Goal: Use online tool/utility: Utilize a website feature to perform a specific function

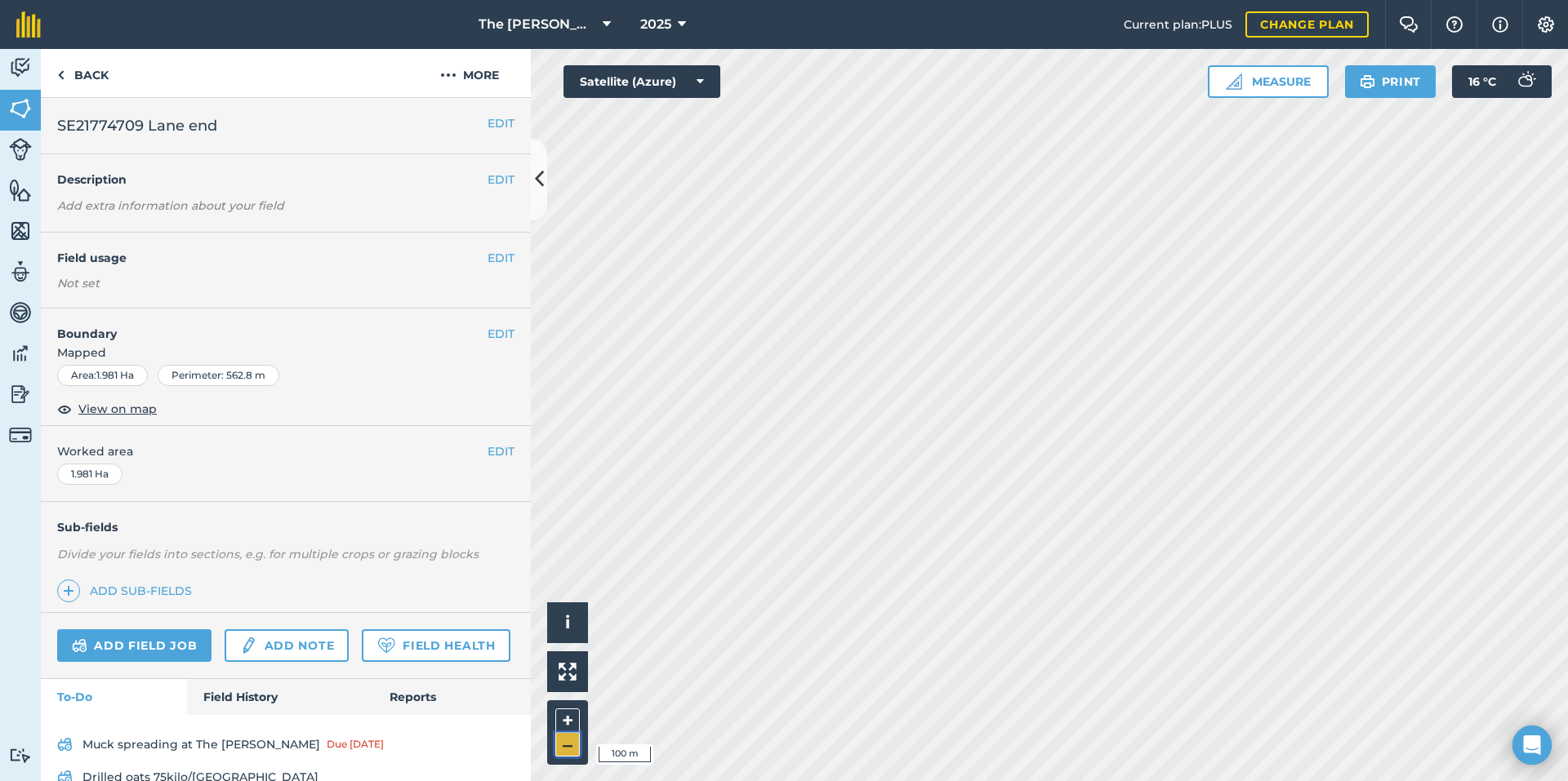
click at [566, 745] on button "–" at bounding box center [567, 745] width 24 height 23
click at [564, 722] on button "+" at bounding box center [567, 720] width 24 height 24
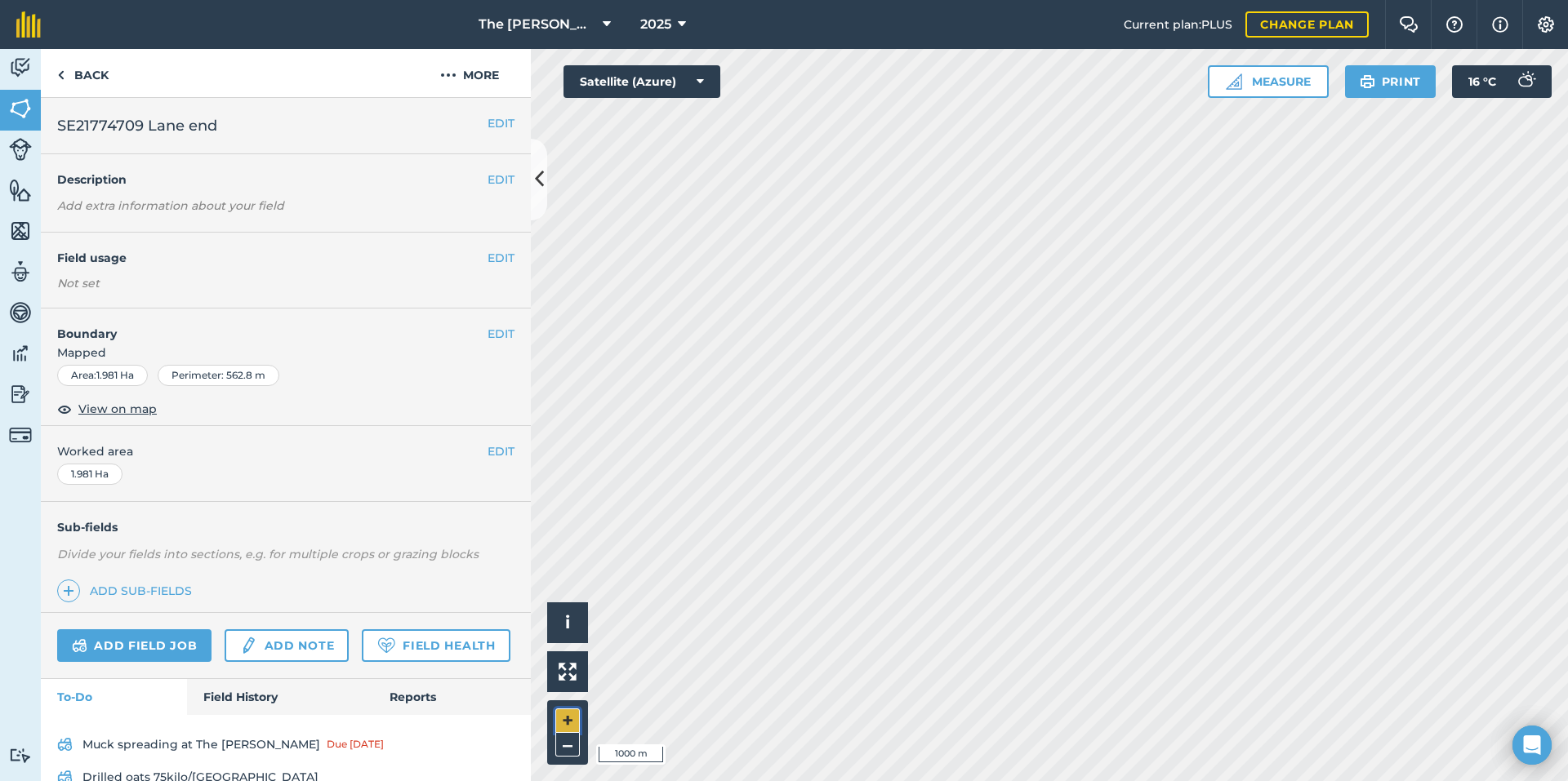
click at [564, 722] on button "+" at bounding box center [567, 720] width 24 height 24
click at [565, 720] on button "+" at bounding box center [567, 720] width 24 height 24
click at [571, 741] on button "–" at bounding box center [567, 745] width 24 height 23
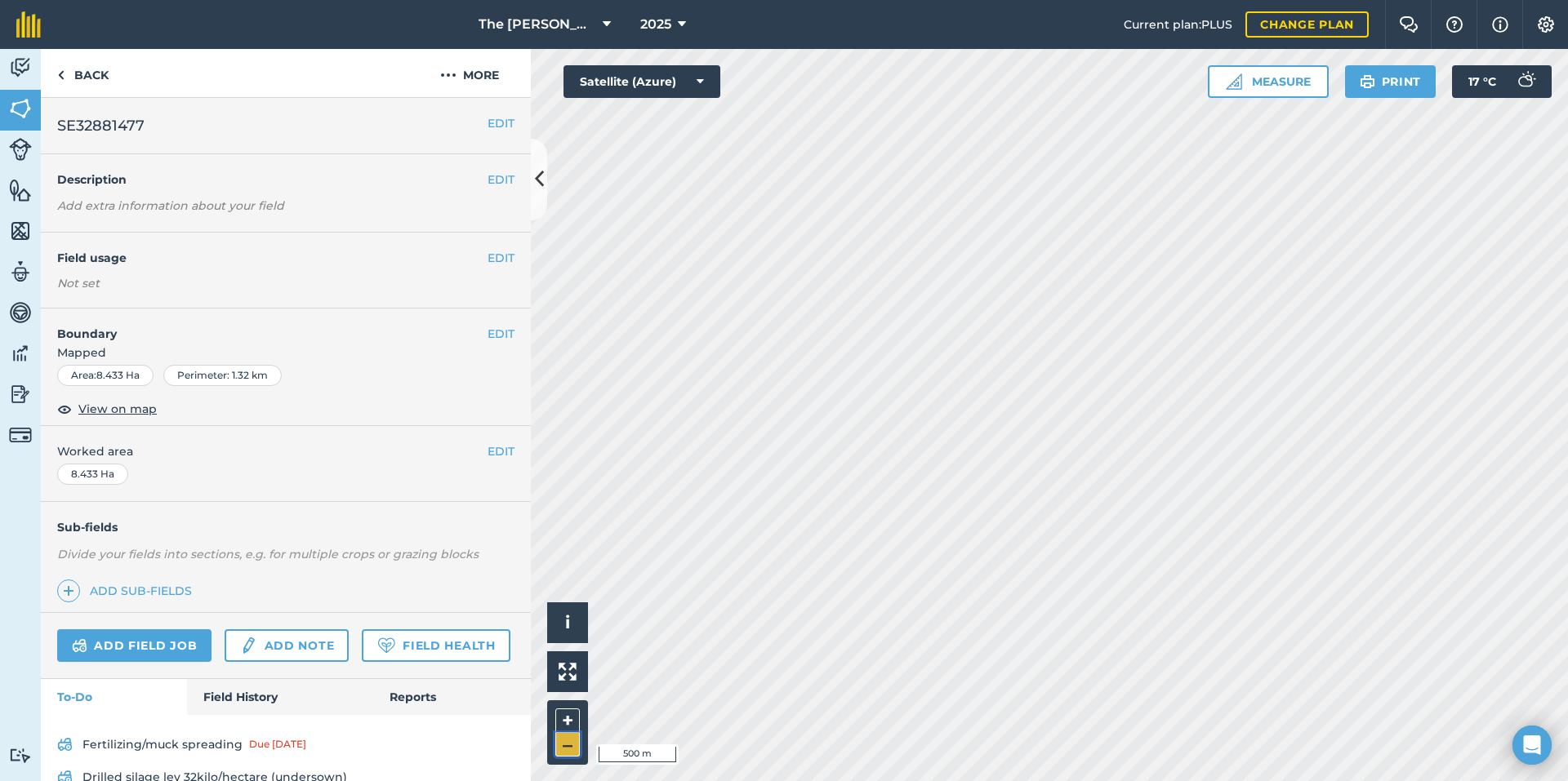
click at [571, 741] on button "–" at bounding box center [567, 745] width 24 height 23
click at [576, 718] on button "+" at bounding box center [567, 720] width 24 height 24
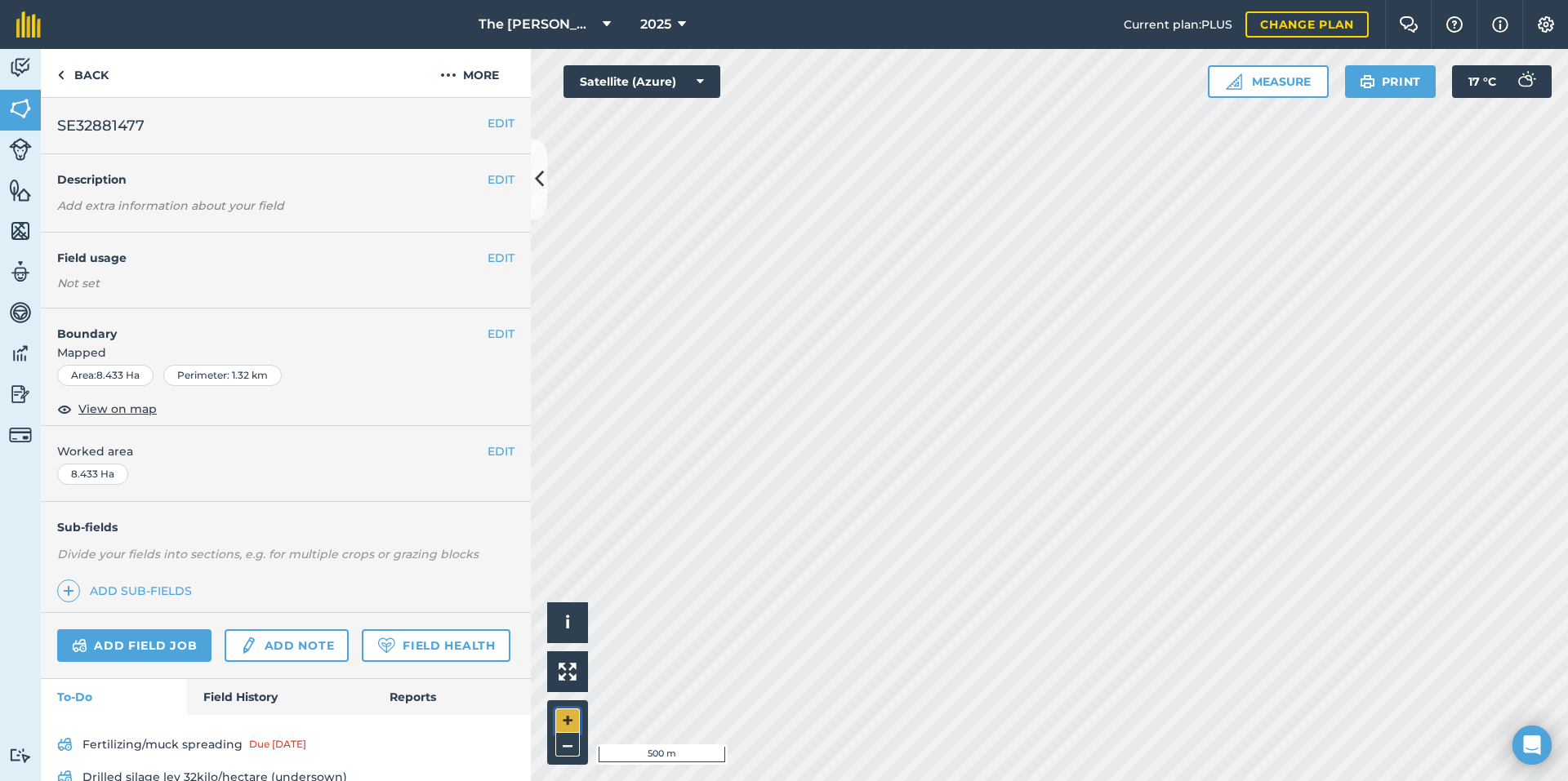
click at [573, 725] on button "+" at bounding box center [567, 720] width 24 height 24
click at [564, 740] on button "–" at bounding box center [567, 745] width 24 height 23
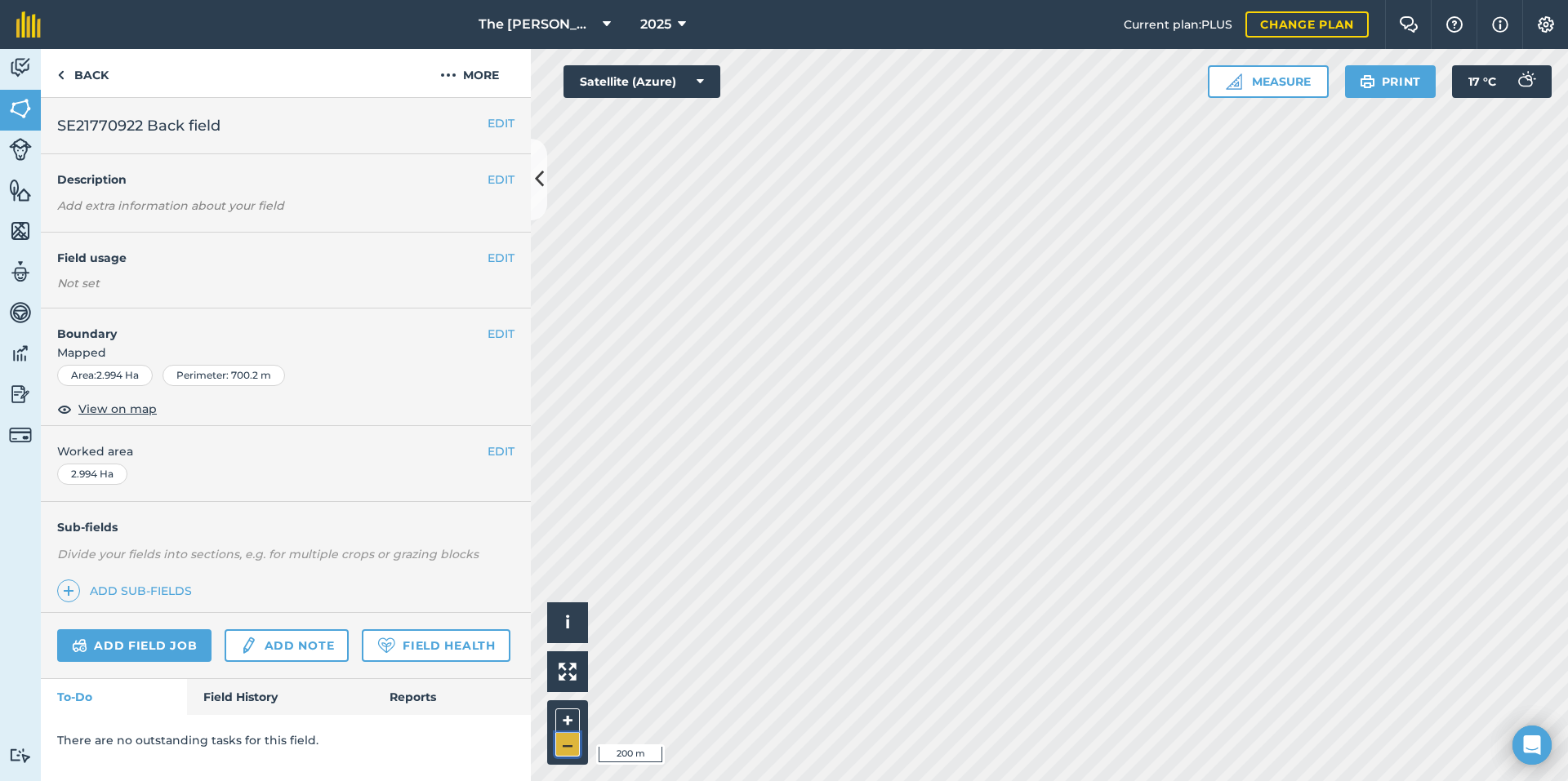
click at [564, 740] on button "–" at bounding box center [567, 745] width 24 height 23
click at [562, 740] on button "–" at bounding box center [567, 745] width 24 height 23
click at [559, 708] on div "+ –" at bounding box center [567, 732] width 41 height 65
click at [563, 712] on button "+" at bounding box center [567, 720] width 24 height 24
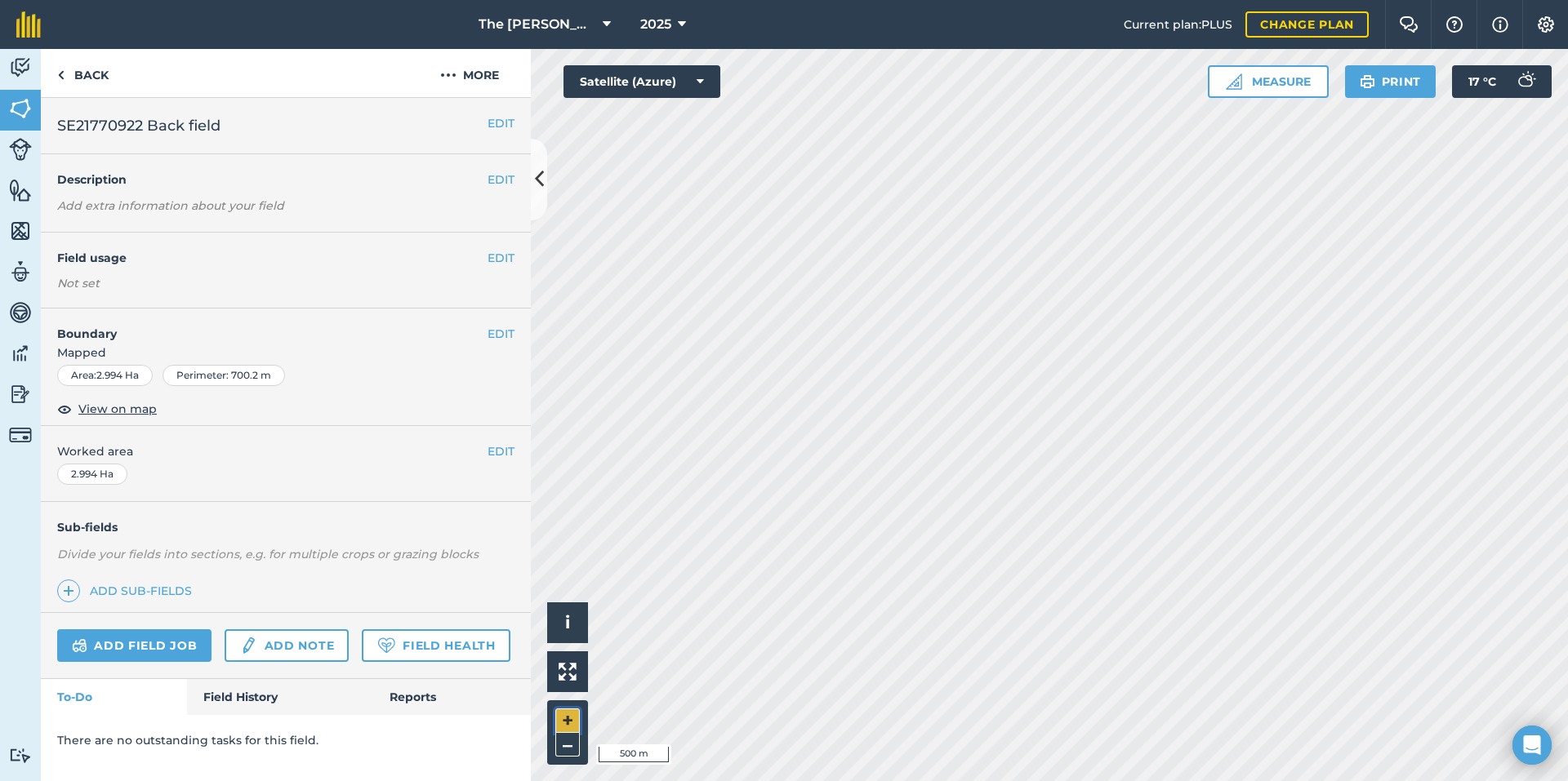
click at [563, 712] on button "+" at bounding box center [567, 720] width 24 height 24
click at [567, 718] on button "+" at bounding box center [567, 720] width 24 height 24
click at [1282, 75] on button "Measure" at bounding box center [1268, 81] width 121 height 32
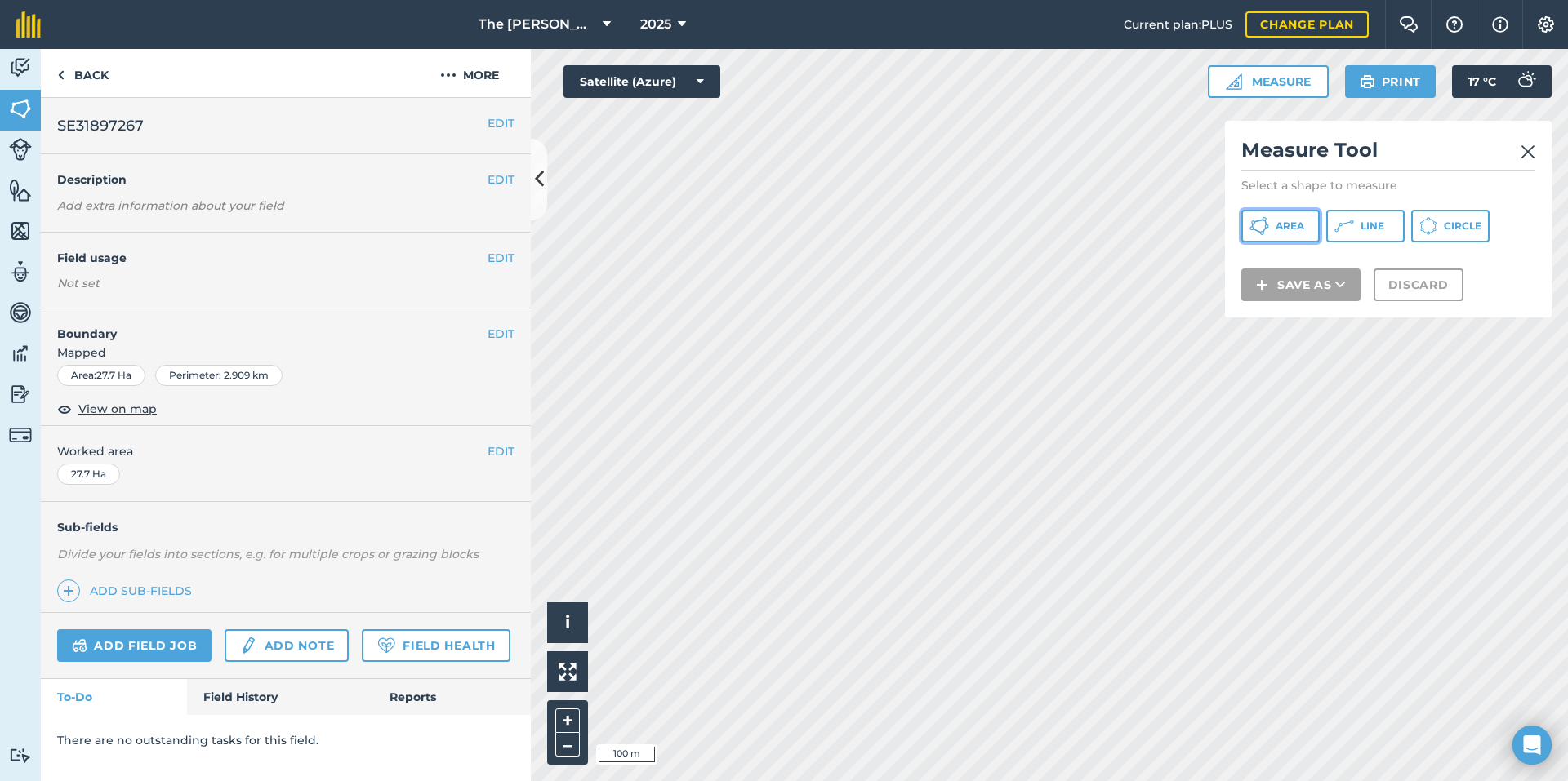
click at [1286, 221] on span "Area" at bounding box center [1290, 226] width 29 height 13
